Goal: Task Accomplishment & Management: Manage account settings

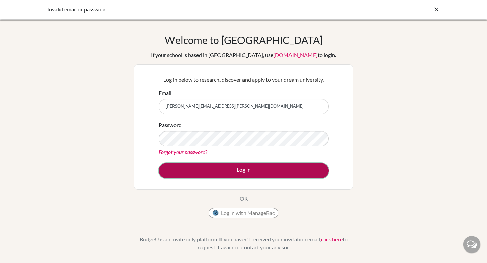
click at [243, 170] on button "Log in" at bounding box center [244, 171] width 170 height 16
click at [235, 172] on button "Log in" at bounding box center [244, 171] width 170 height 16
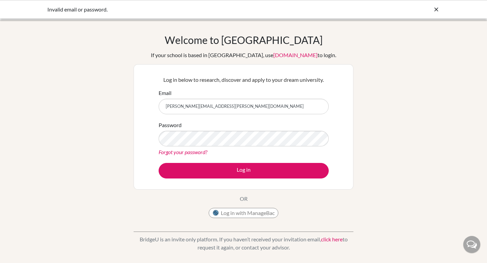
click at [139, 161] on div "Log in below to research, discover and apply to your dream university. Email an…" at bounding box center [244, 126] width 220 height 125
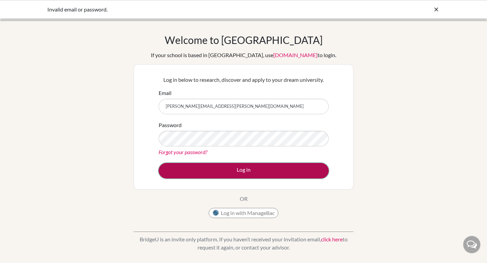
click at [165, 167] on button "Log in" at bounding box center [244, 171] width 170 height 16
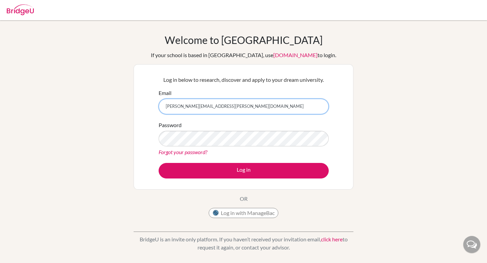
click at [222, 107] on input "anusha.chowdhury@inventureacademy.com" at bounding box center [244, 107] width 170 height 16
click at [176, 108] on input "anusha.chowdhury@gmail.com" at bounding box center [244, 107] width 170 height 16
click at [177, 109] on input "anusha.chowdhury@gmail.com" at bounding box center [244, 107] width 170 height 16
click at [179, 107] on input "anusha.chowdhury@gmail.com" at bounding box center [244, 107] width 170 height 16
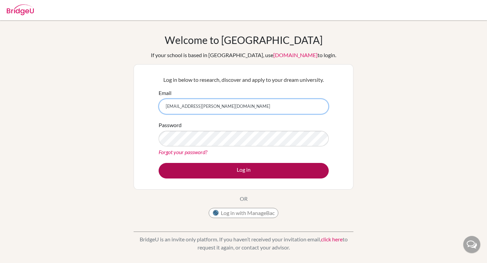
type input "anusha21.chowdhury@gmail.com"
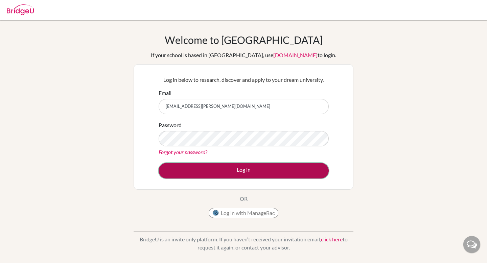
click at [204, 168] on button "Log in" at bounding box center [244, 171] width 170 height 16
